Goal: Task Accomplishment & Management: Use online tool/utility

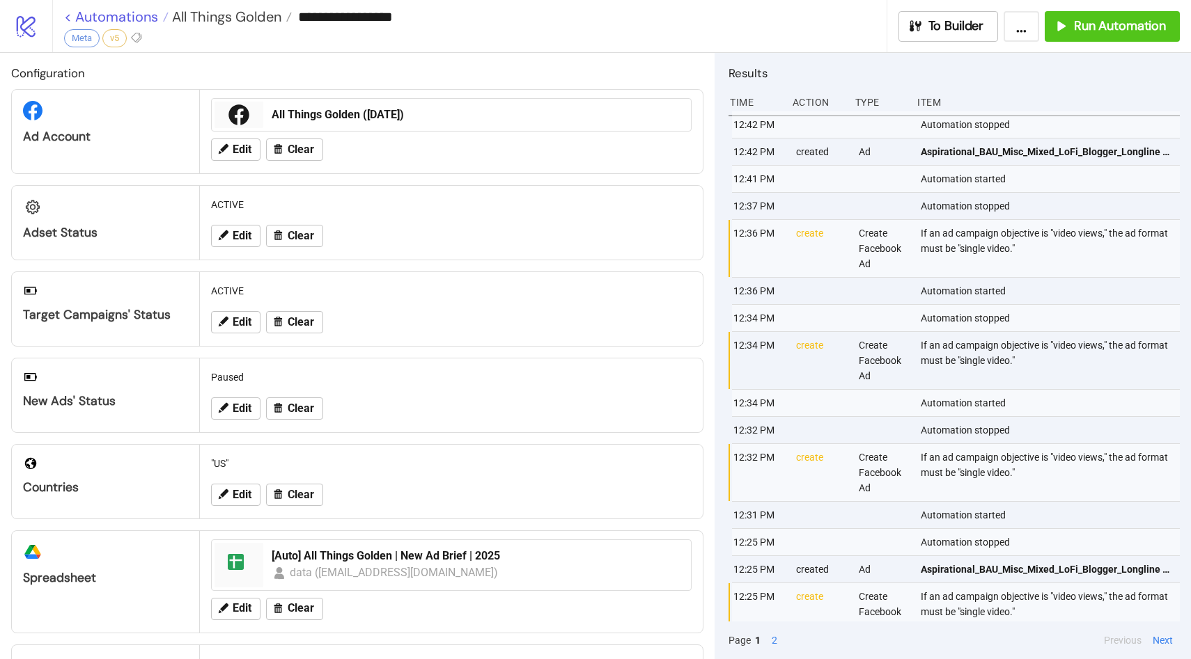
click at [96, 12] on link "< Automations" at bounding box center [116, 17] width 104 height 14
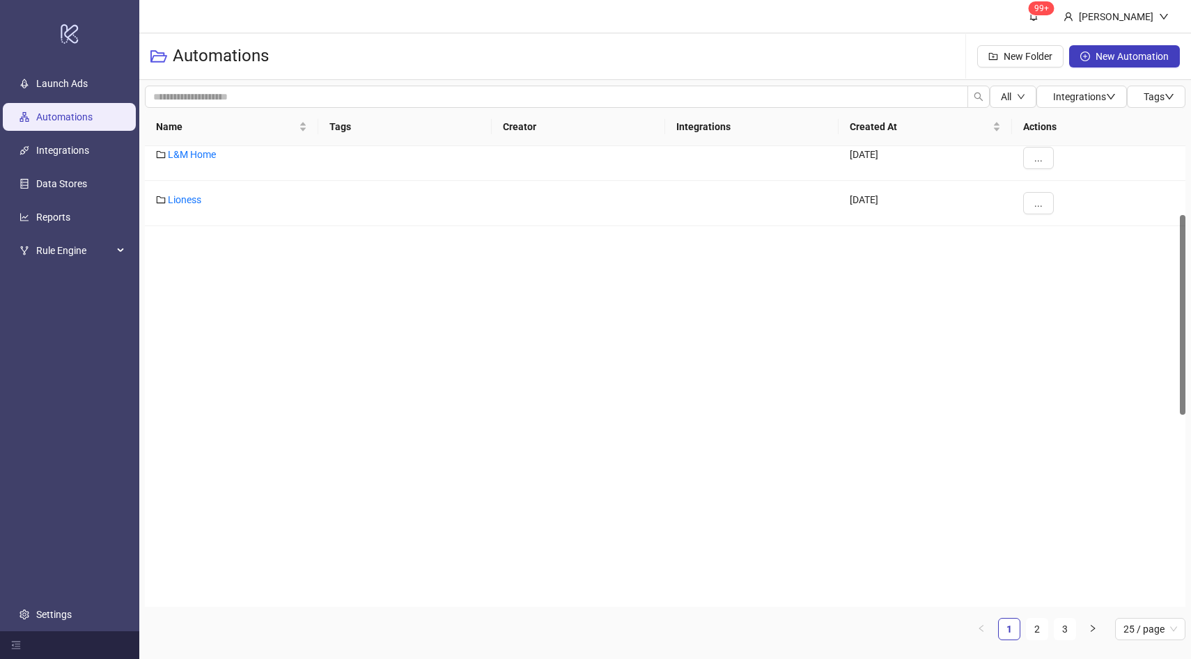
scroll to position [671, 0]
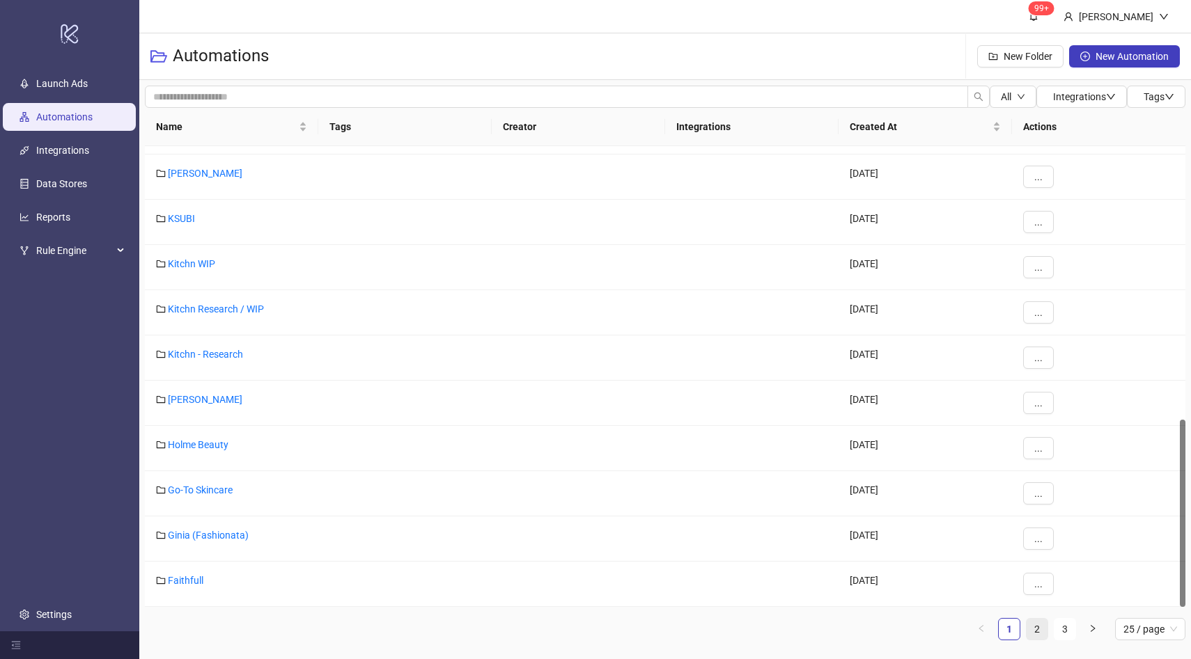
click at [1036, 626] on link "2" at bounding box center [1036, 629] width 21 height 21
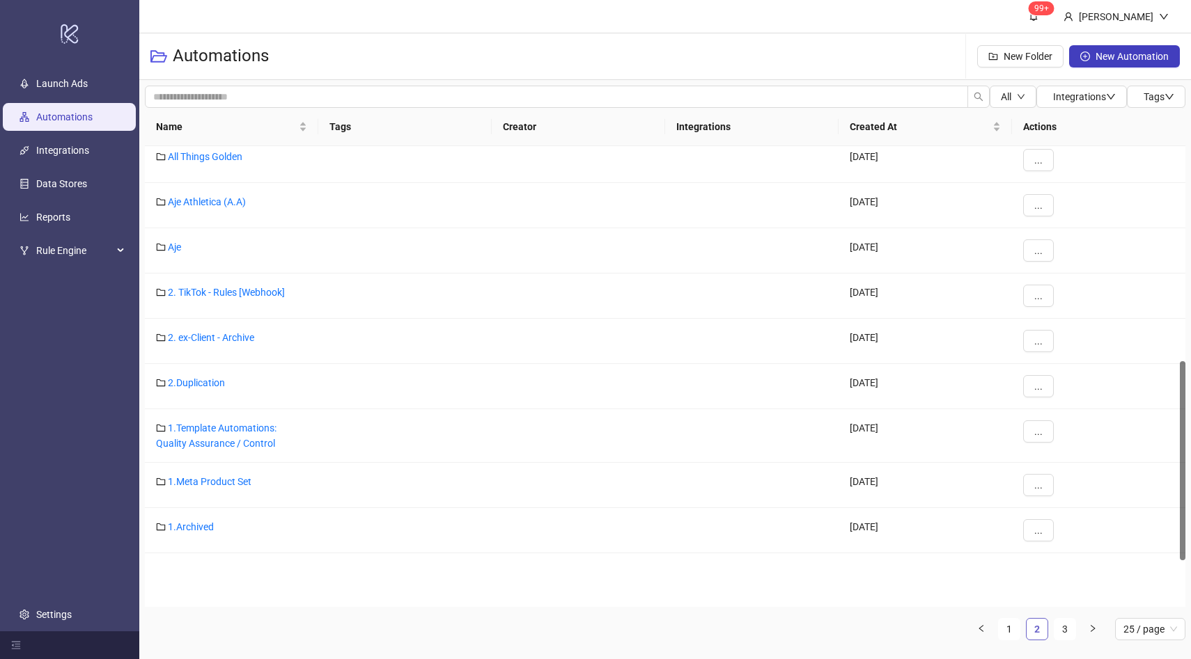
scroll to position [497, 0]
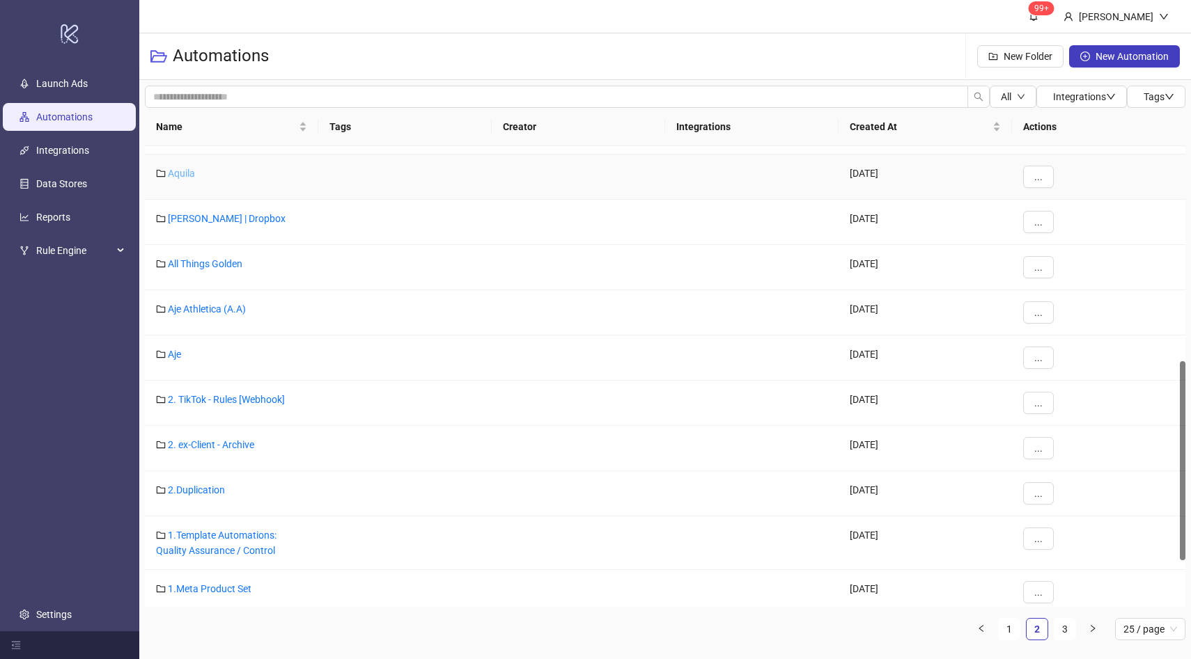
click at [189, 173] on link "Aquila" at bounding box center [181, 173] width 27 height 11
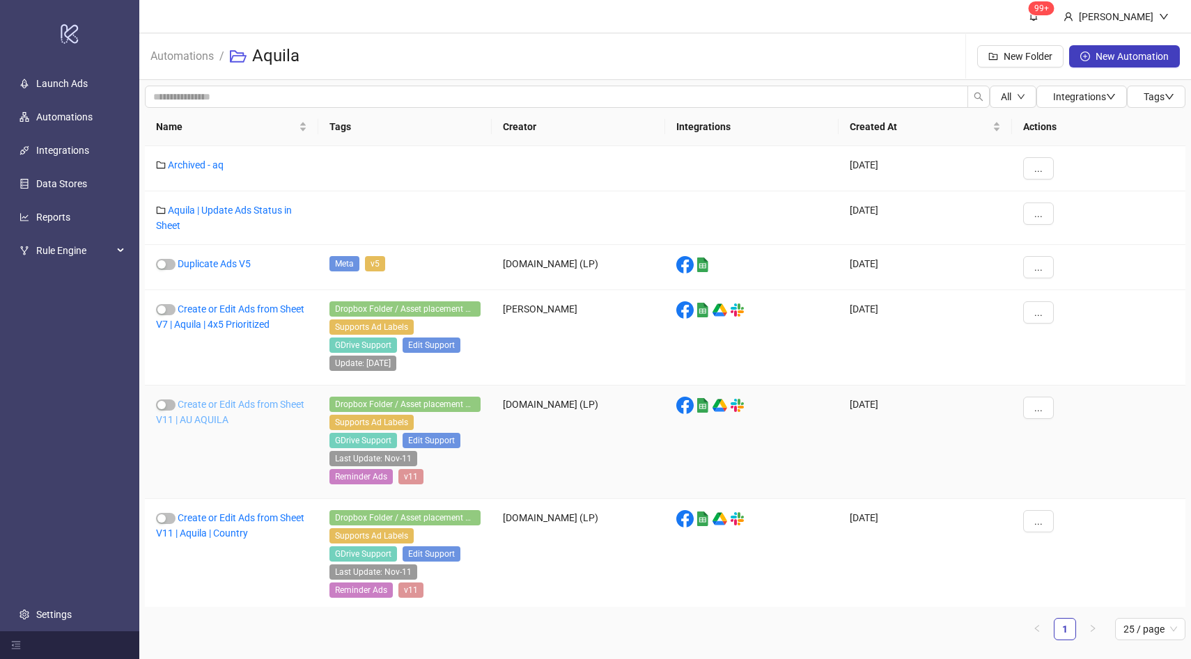
click at [225, 406] on link "Create or Edit Ads from Sheet V11 | AU AQUILA" at bounding box center [230, 412] width 148 height 26
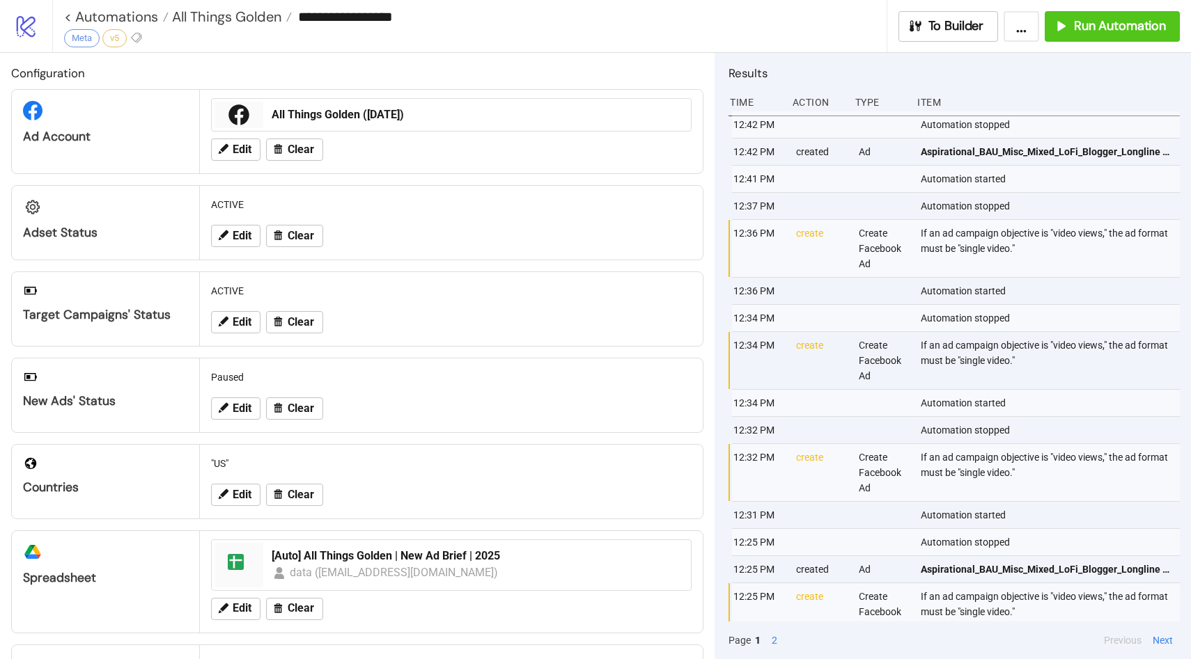
type input "**********"
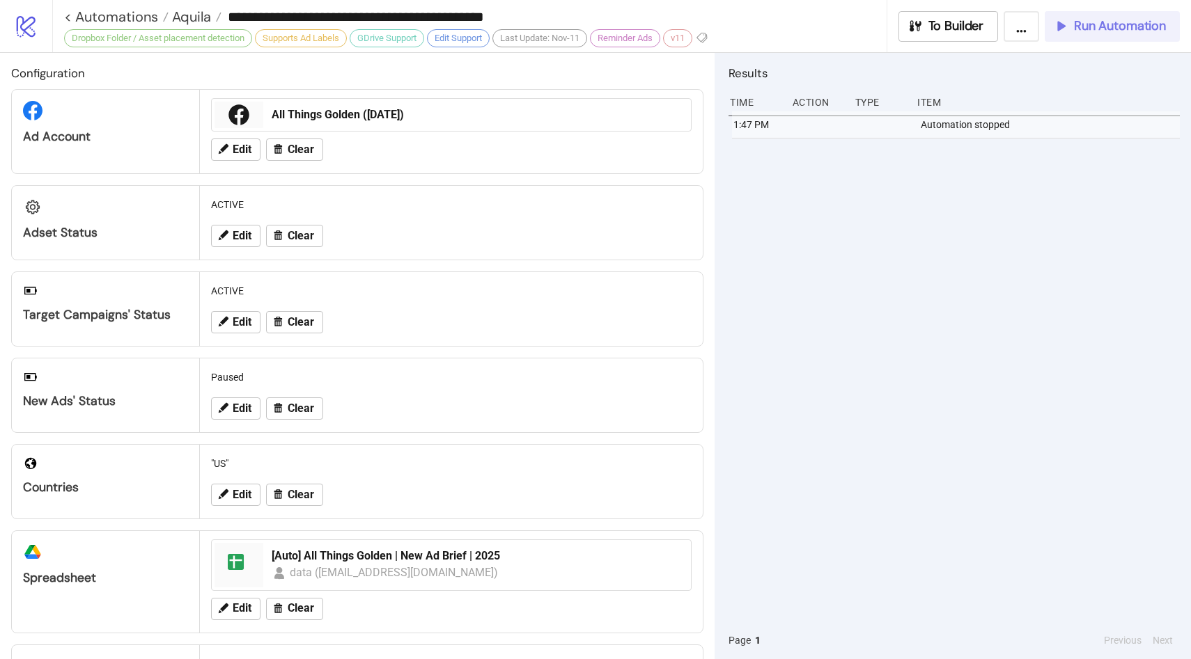
click at [1084, 37] on button "Run Automation" at bounding box center [1112, 26] width 135 height 31
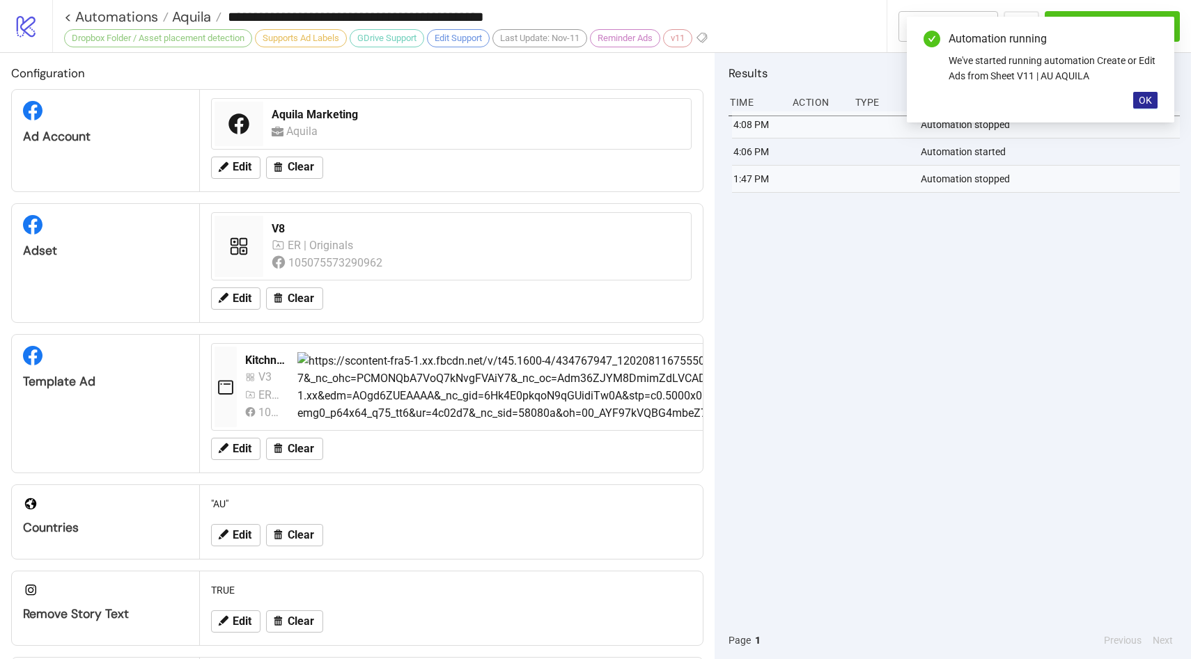
click at [1149, 95] on span "OK" at bounding box center [1145, 100] width 13 height 11
